Goal: Find specific page/section: Find specific page/section

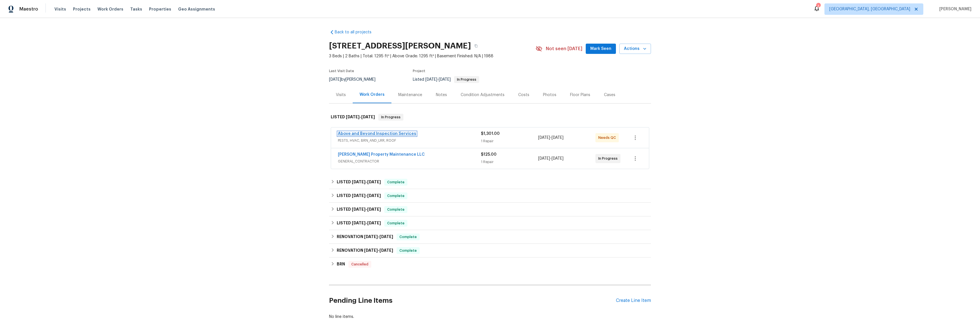
click at [357, 134] on link "Above and Beyond Inspection Services" at bounding box center [377, 134] width 78 height 4
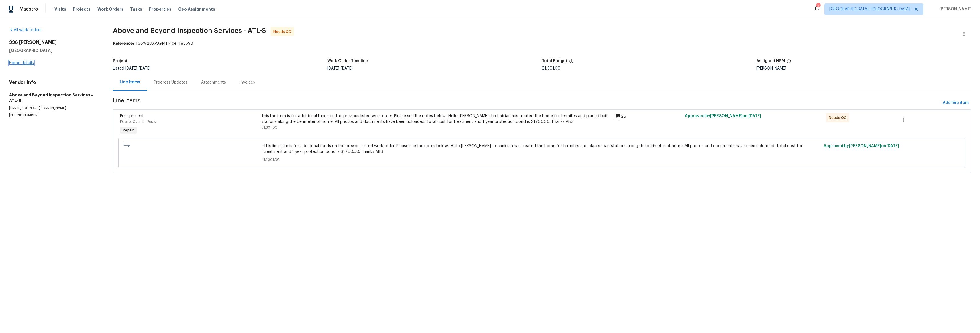
click at [28, 61] on link "Home details" at bounding box center [21, 63] width 25 height 4
